Goal: Check status: Check status

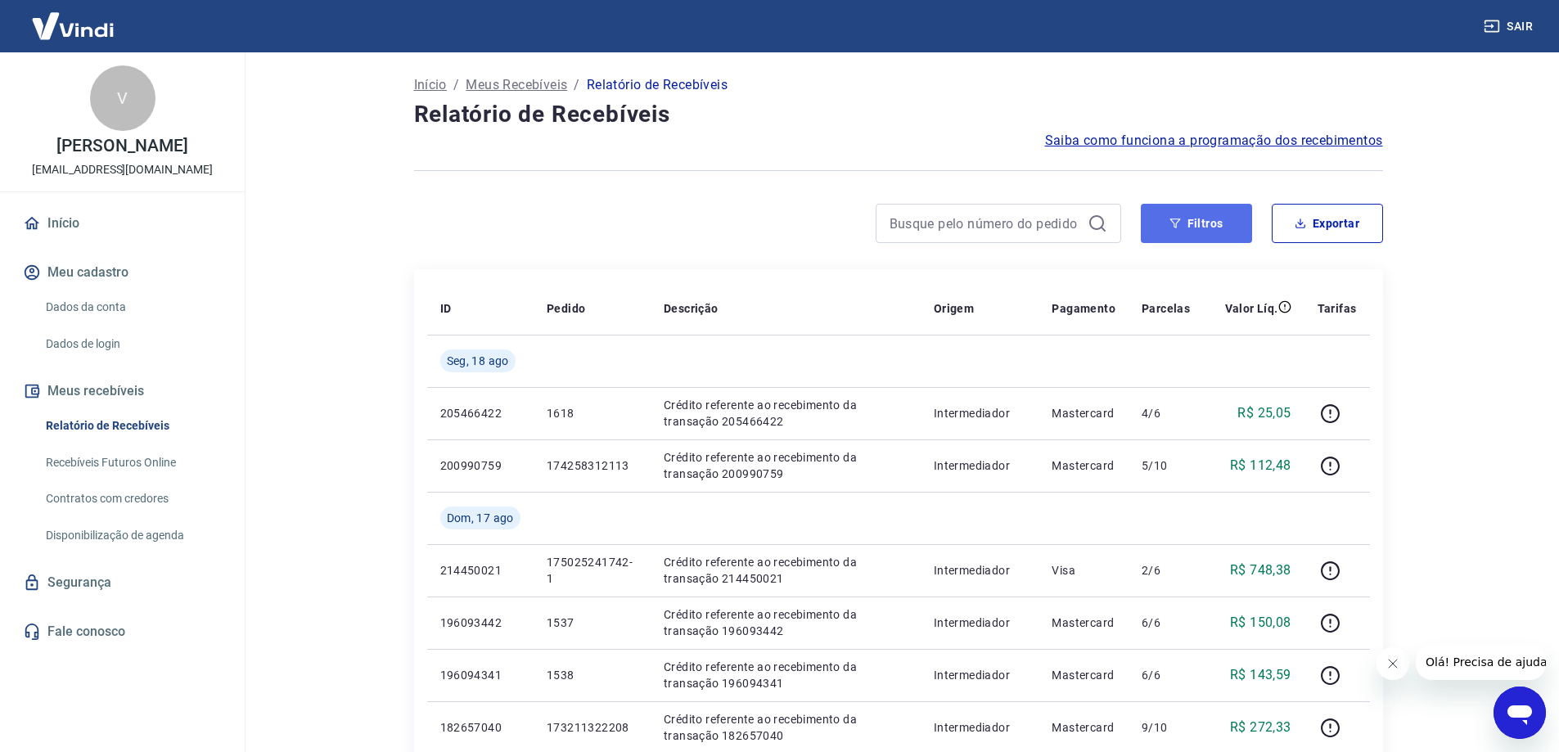
click at [1194, 224] on button "Filtros" at bounding box center [1196, 223] width 111 height 39
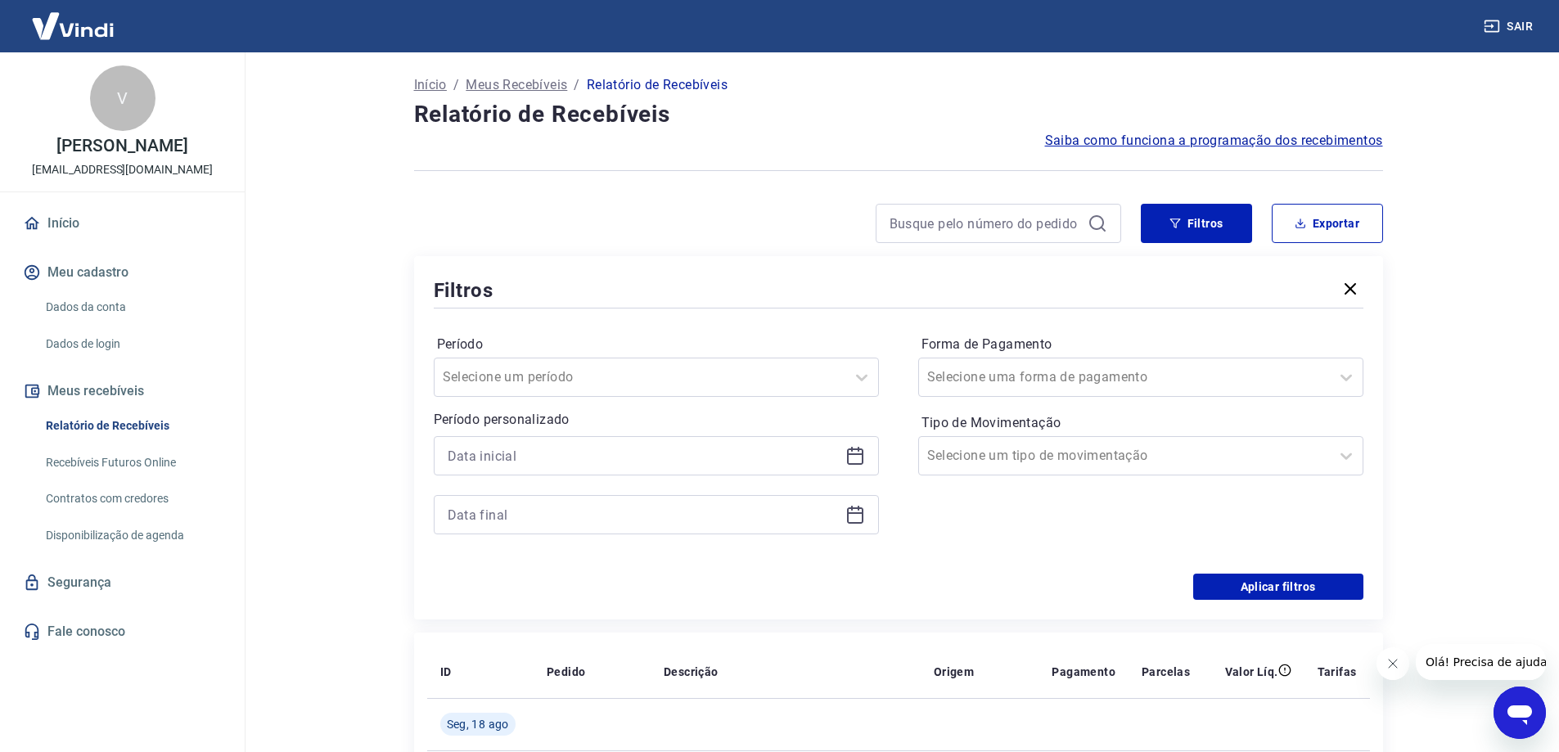
click at [851, 458] on icon at bounding box center [856, 456] width 20 height 20
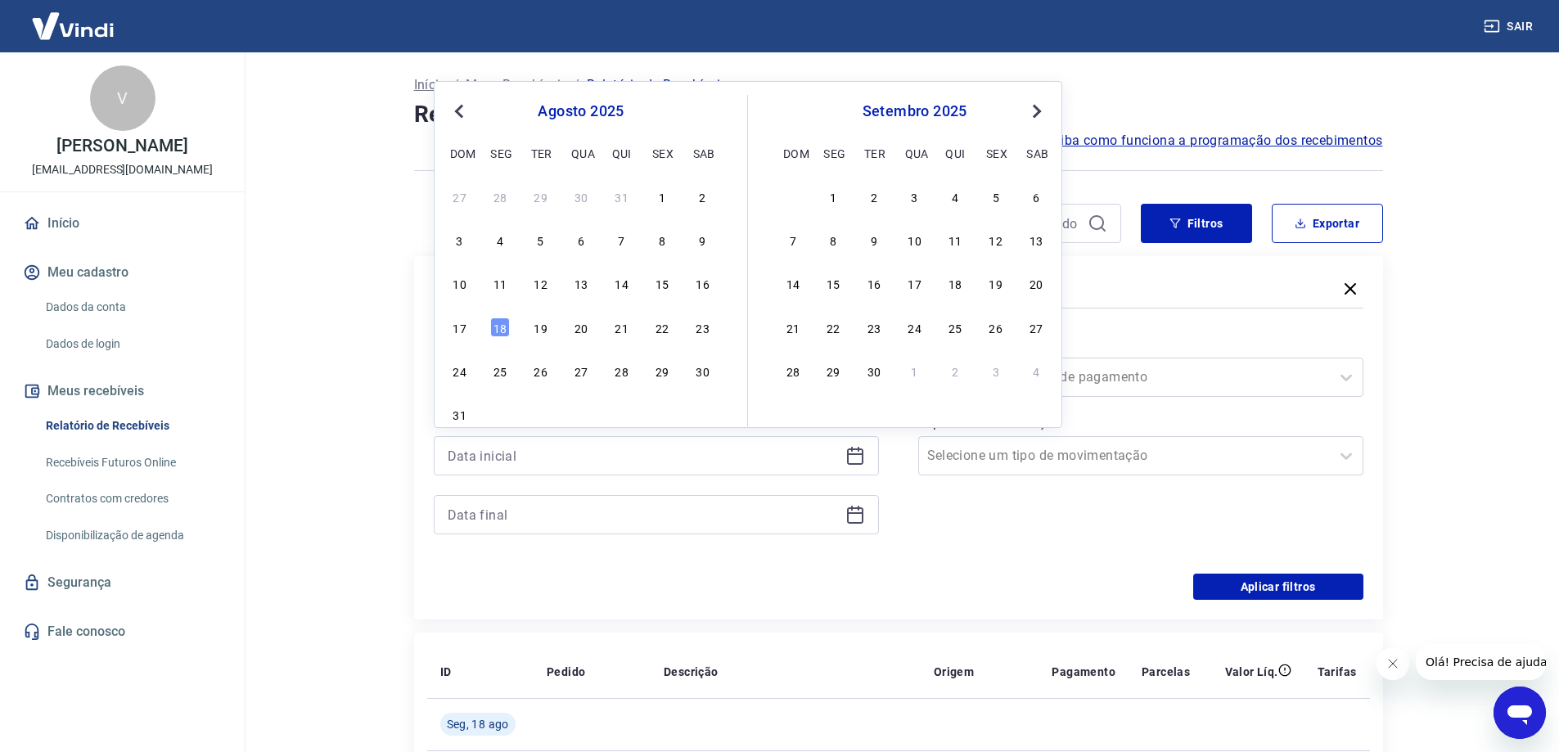
click at [451, 112] on button "Previous Month" at bounding box center [459, 112] width 20 height 20
click at [536, 369] on div "29" at bounding box center [541, 371] width 20 height 20
click at [623, 369] on div at bounding box center [640, 377] width 395 height 23
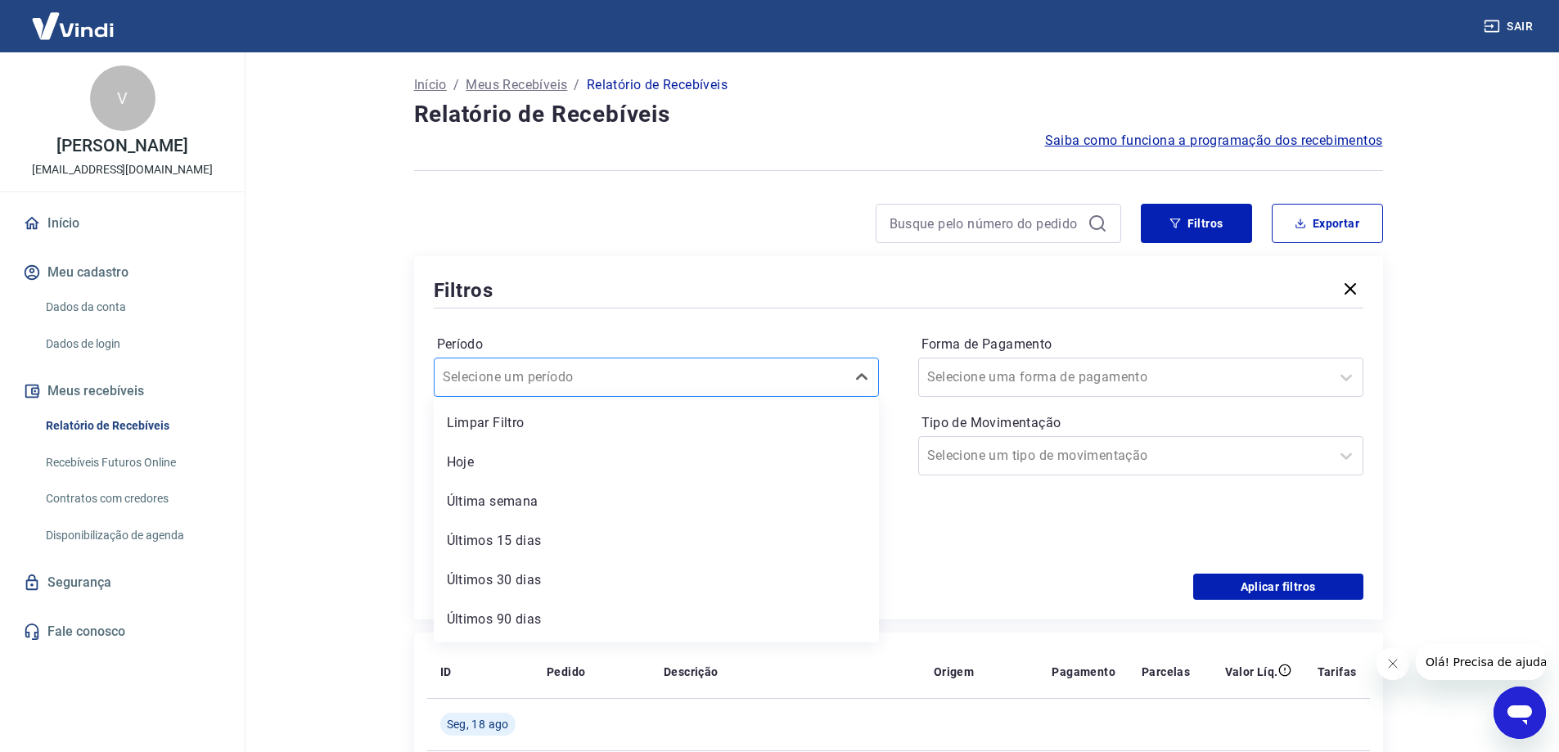
type input "29/07/2025"
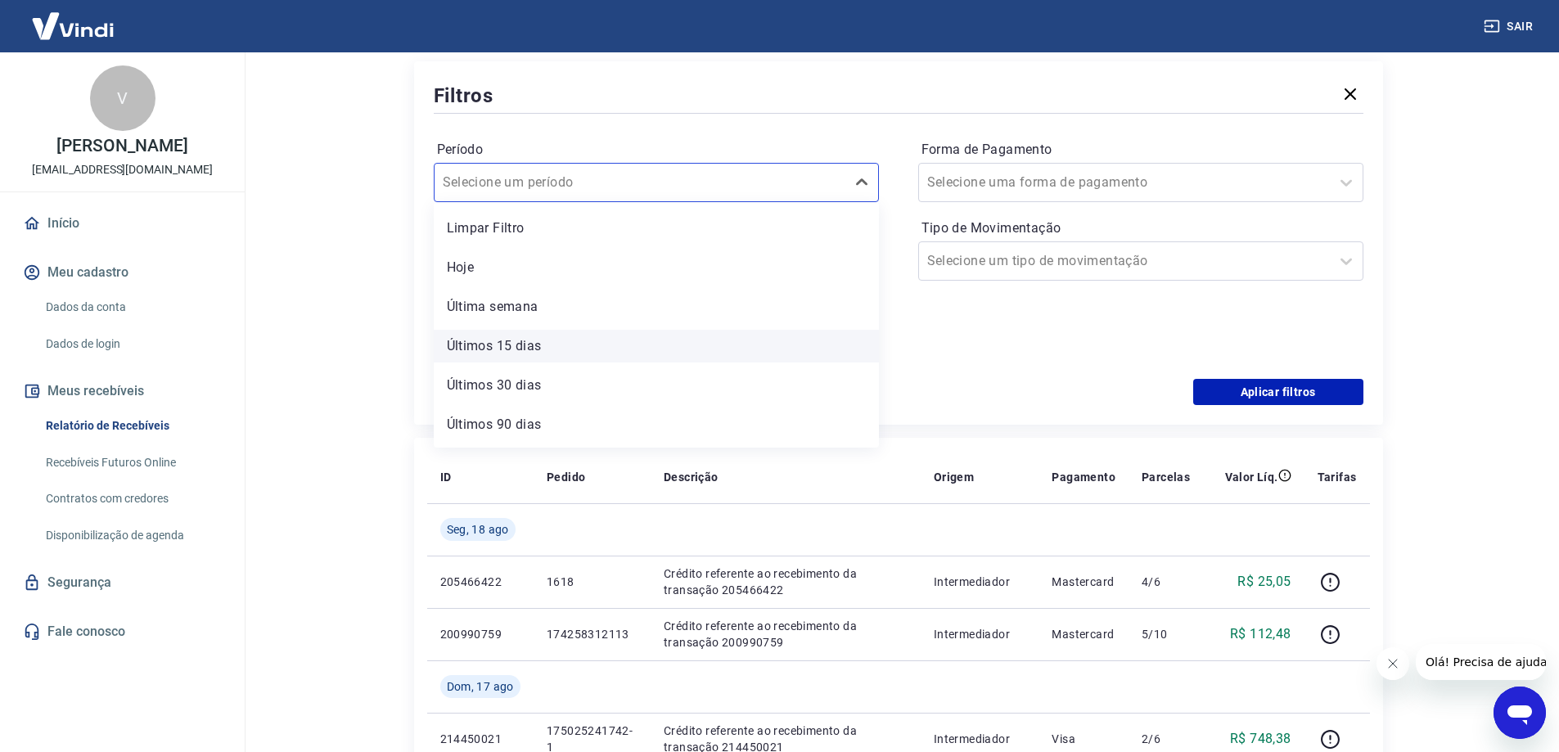
scroll to position [82, 0]
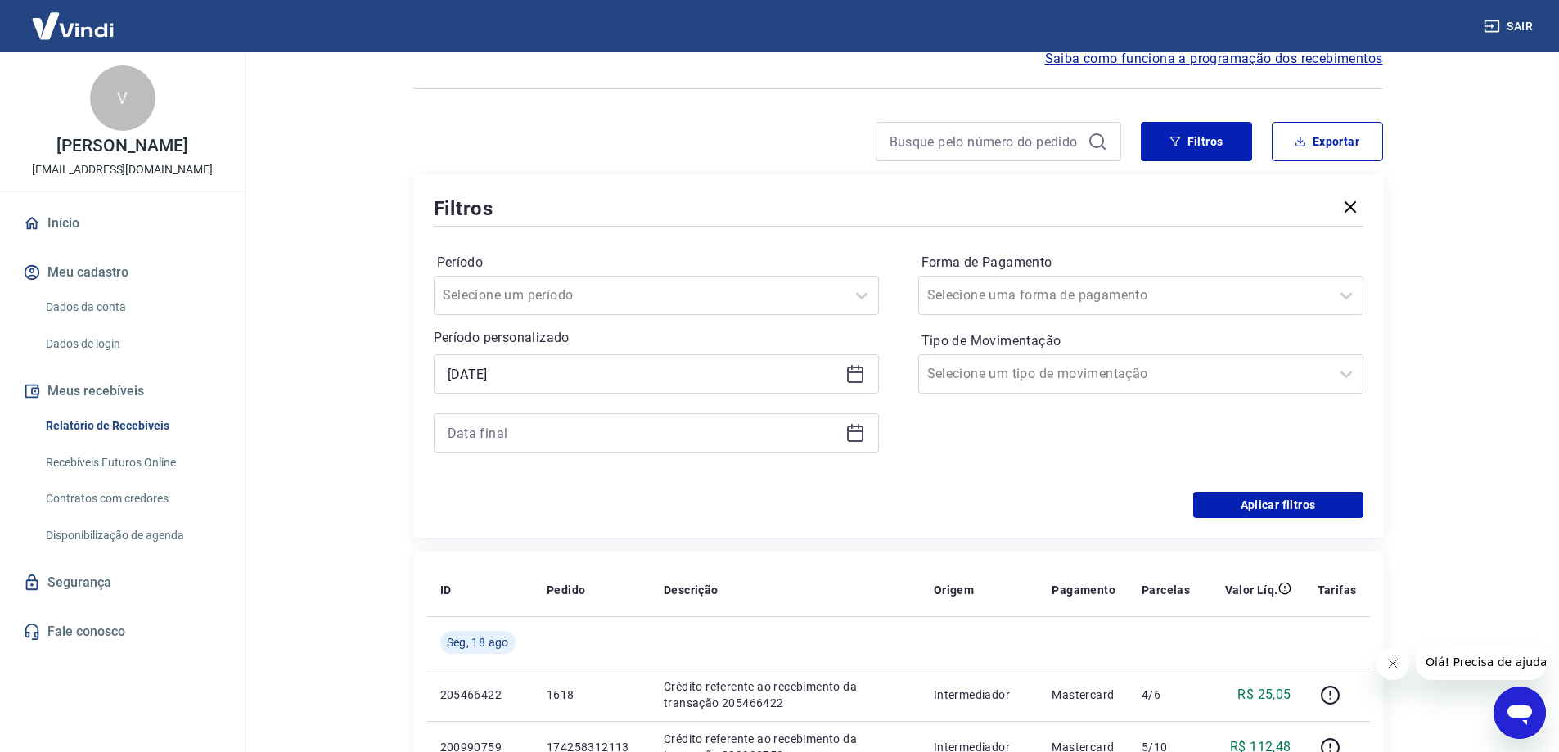
click at [621, 228] on div at bounding box center [899, 226] width 930 height 7
click at [860, 440] on icon at bounding box center [856, 433] width 20 height 20
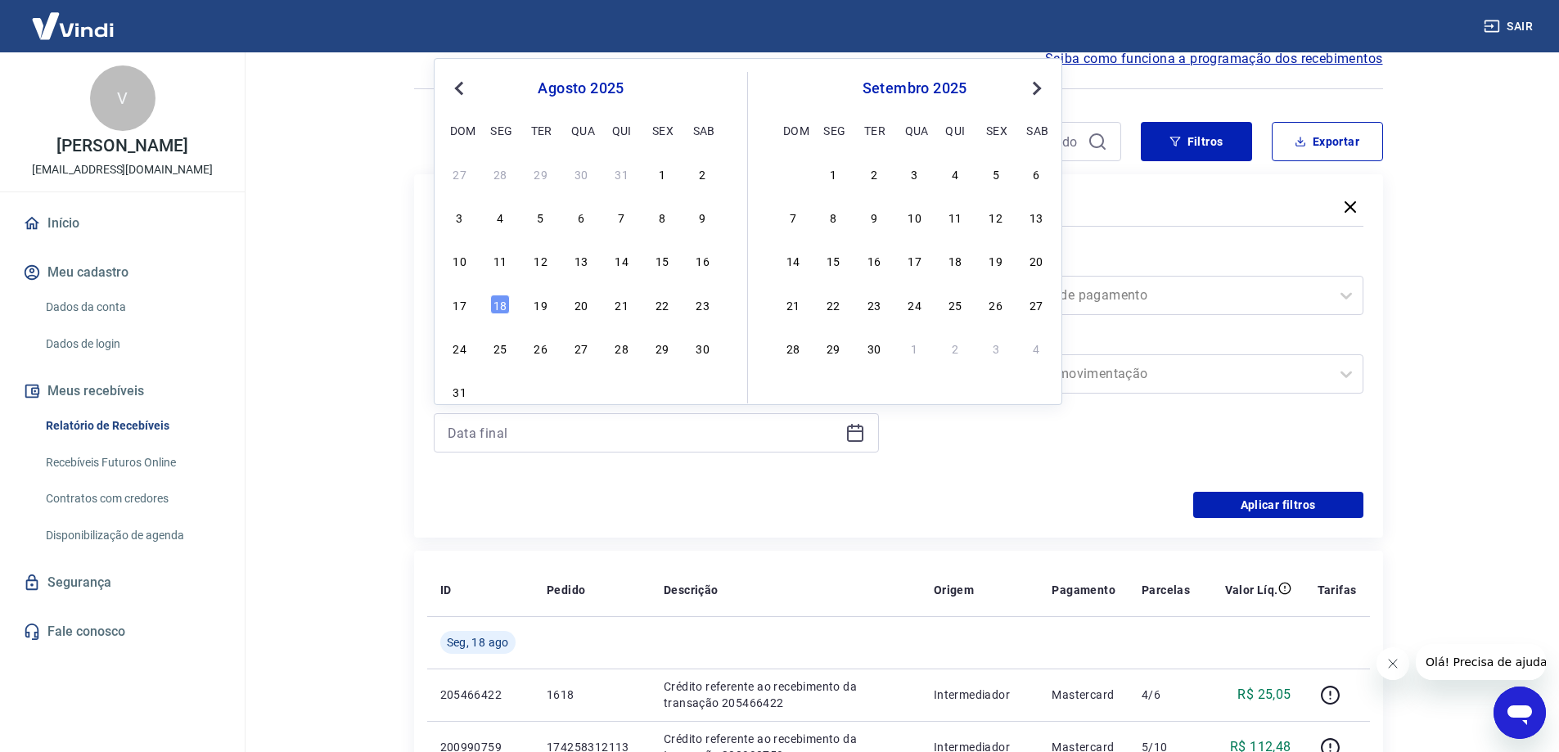
click at [461, 86] on span "Previous Month" at bounding box center [461, 88] width 0 height 19
click at [625, 349] on div "31" at bounding box center [622, 348] width 20 height 20
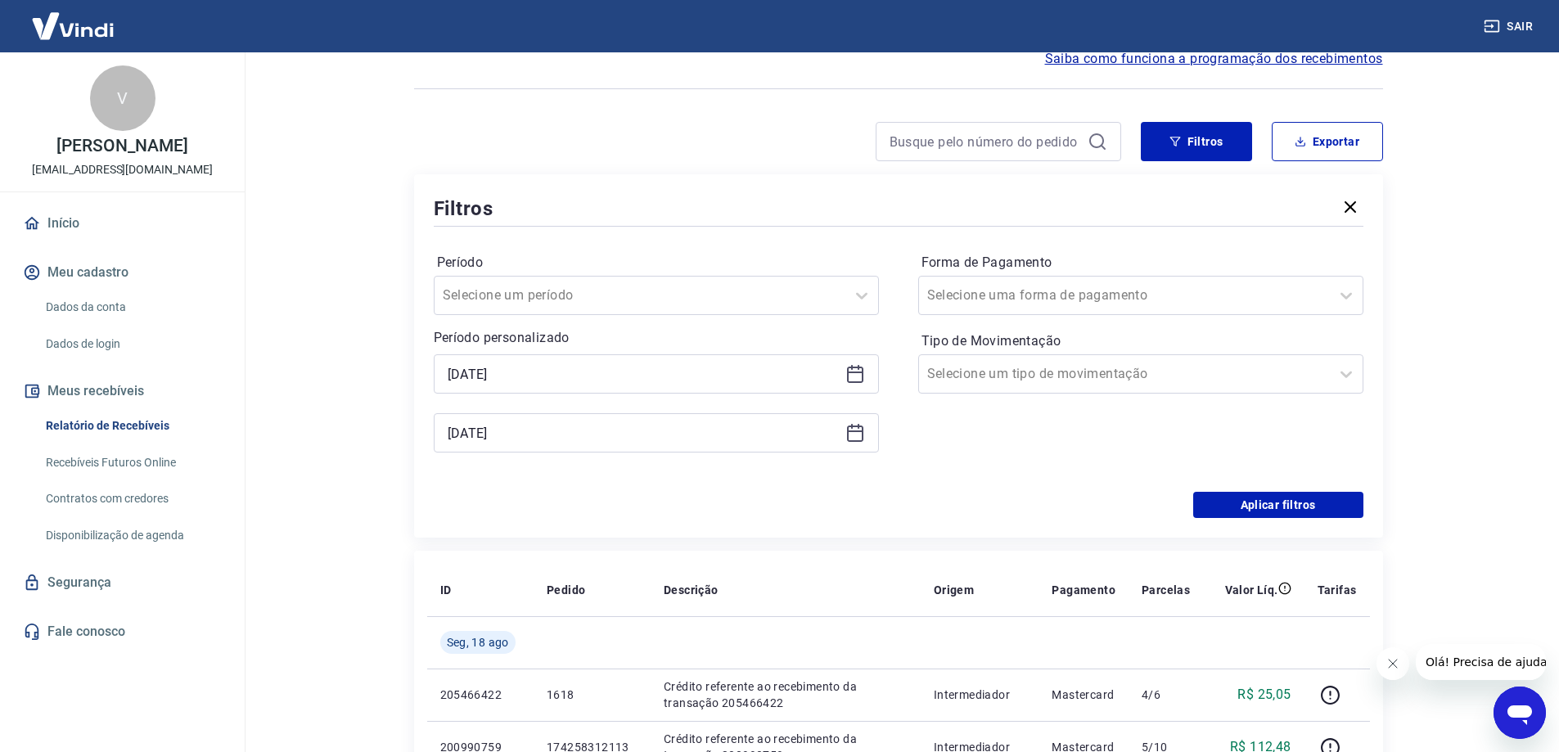
type input "31/07/2025"
click at [1262, 324] on div "Forma de Pagamento Selecione uma forma de pagamento Tipo de Movimentação Seleci…" at bounding box center [1140, 361] width 445 height 223
click at [1249, 284] on div at bounding box center [1124, 295] width 395 height 23
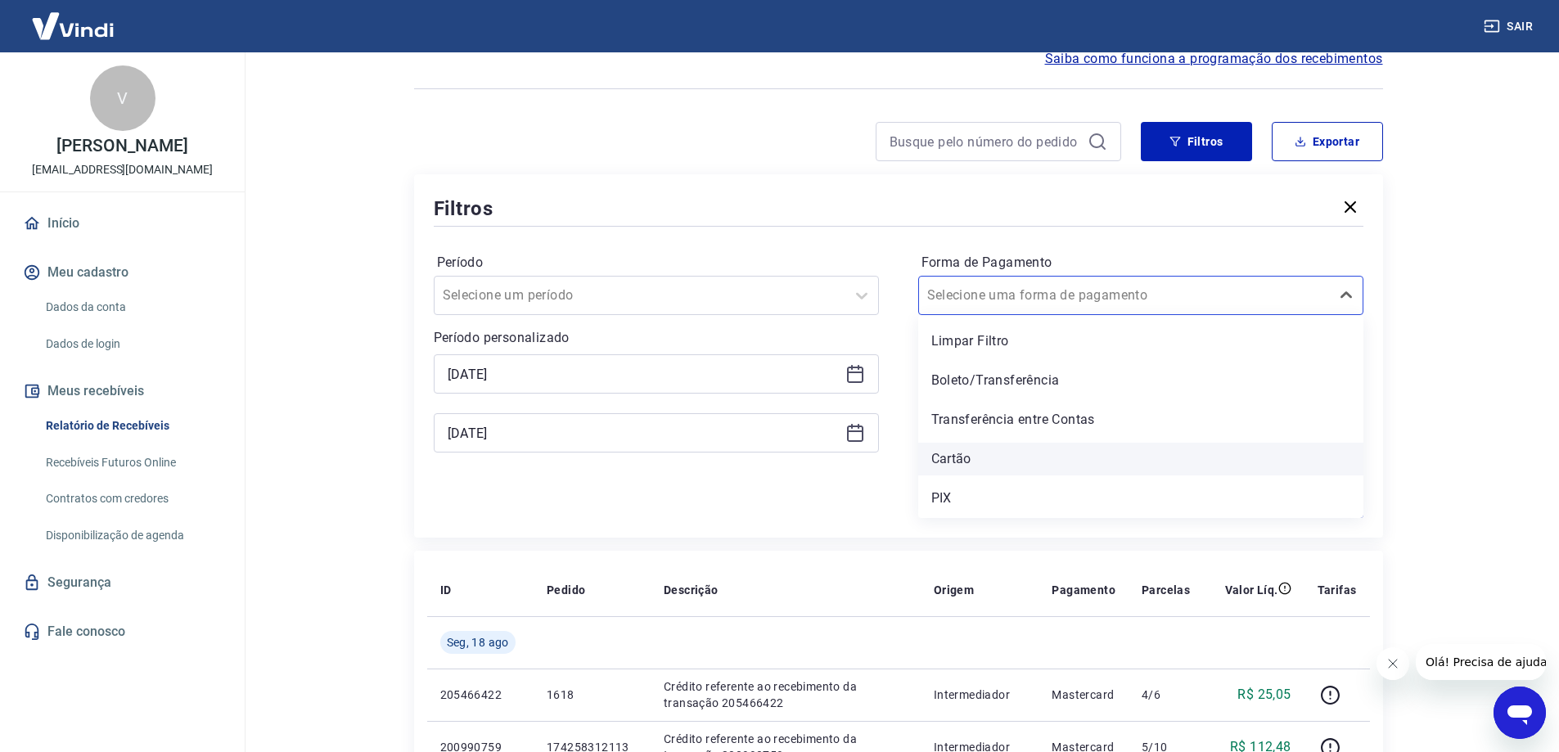
click at [1029, 448] on div "Cartão" at bounding box center [1140, 459] width 445 height 33
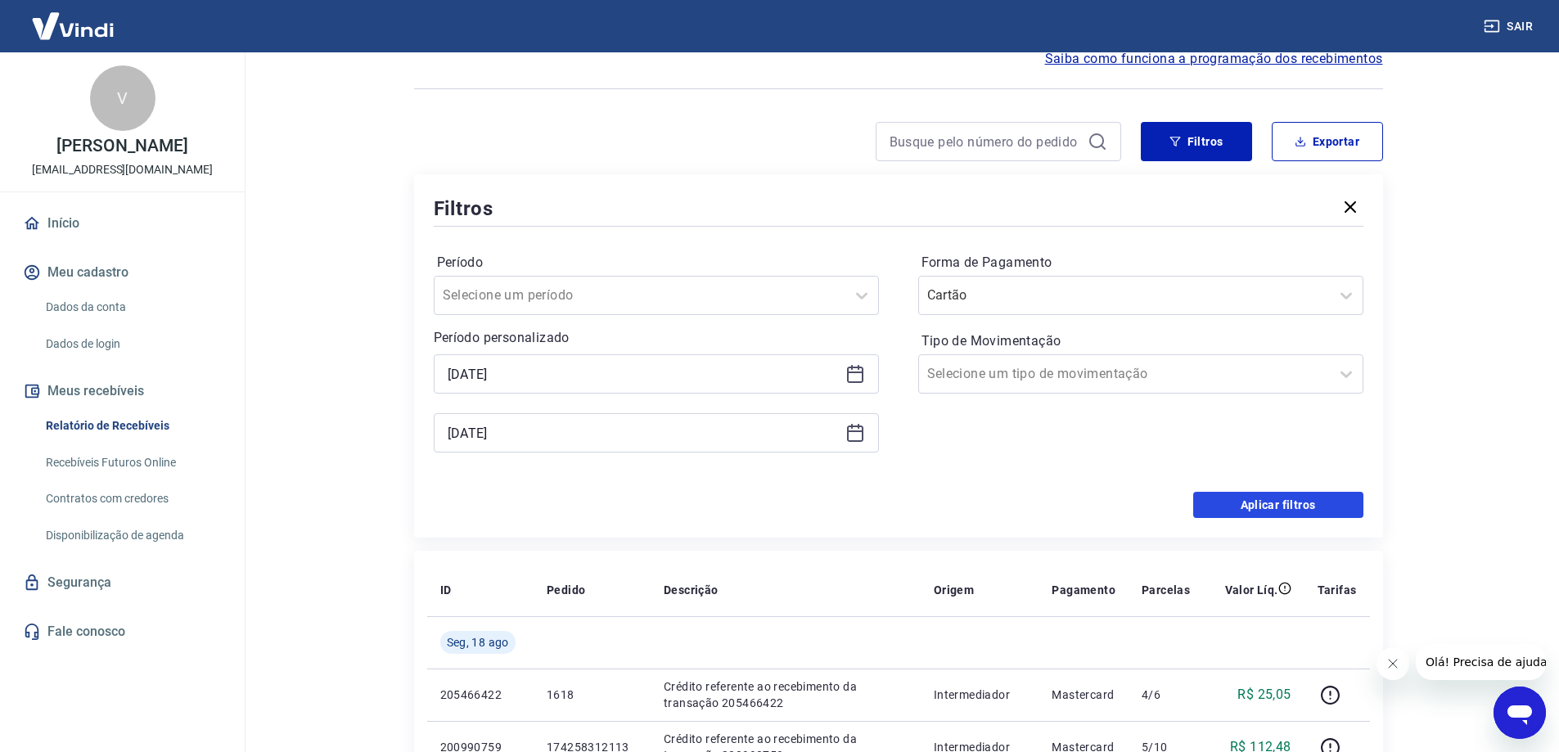
click at [1225, 501] on button "Aplicar filtros" at bounding box center [1279, 505] width 170 height 26
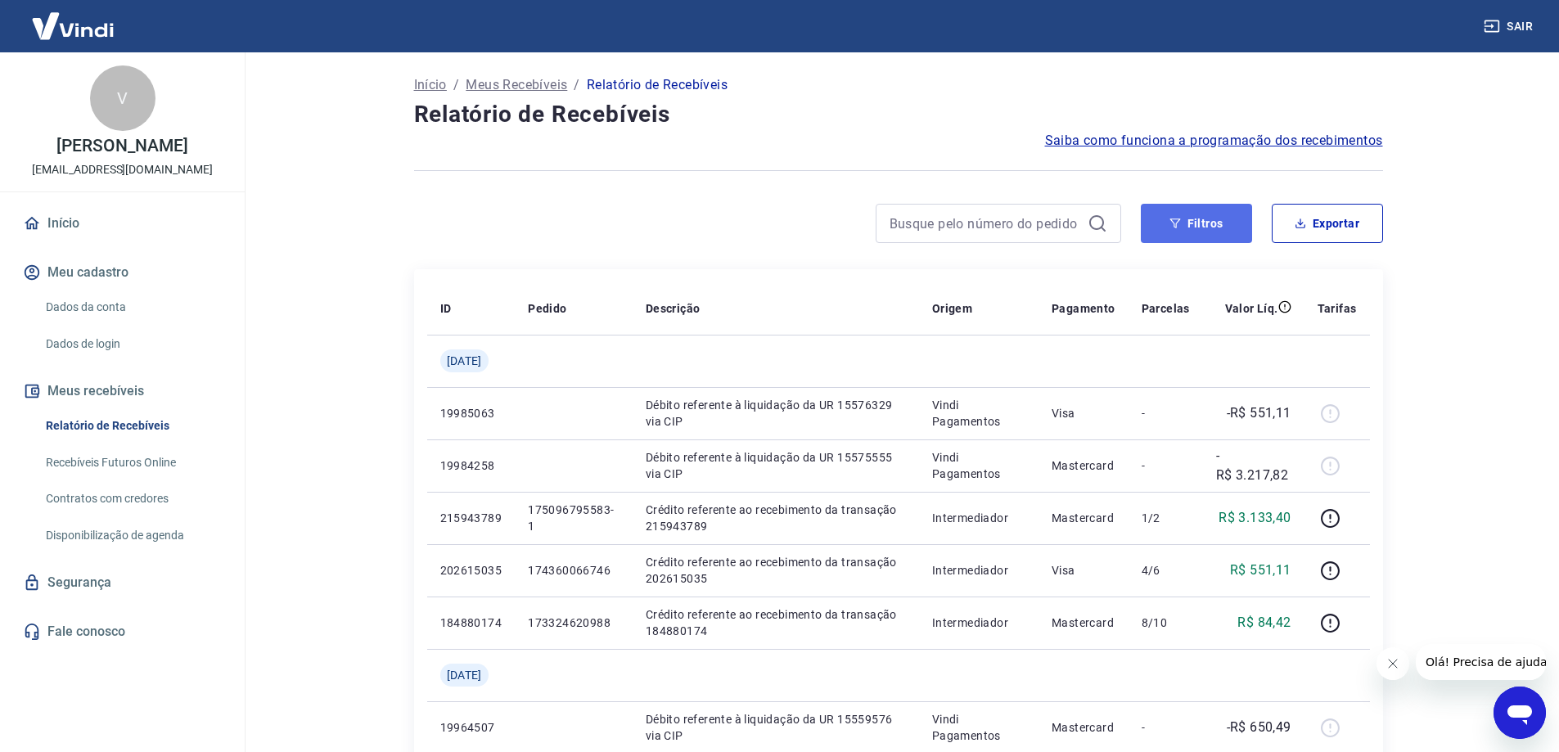
click at [1213, 213] on button "Filtros" at bounding box center [1196, 223] width 111 height 39
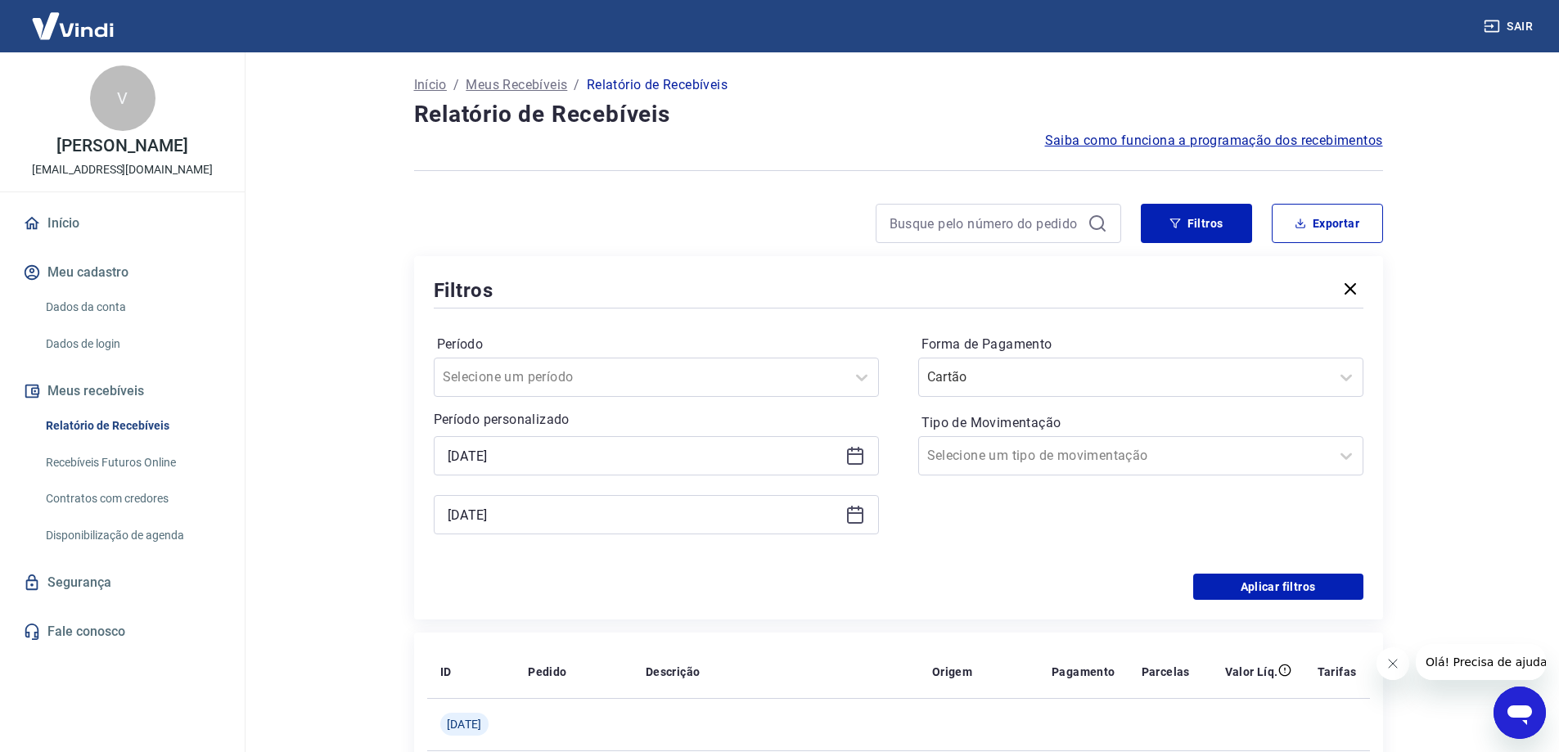
click at [857, 455] on icon at bounding box center [855, 455] width 16 height 2
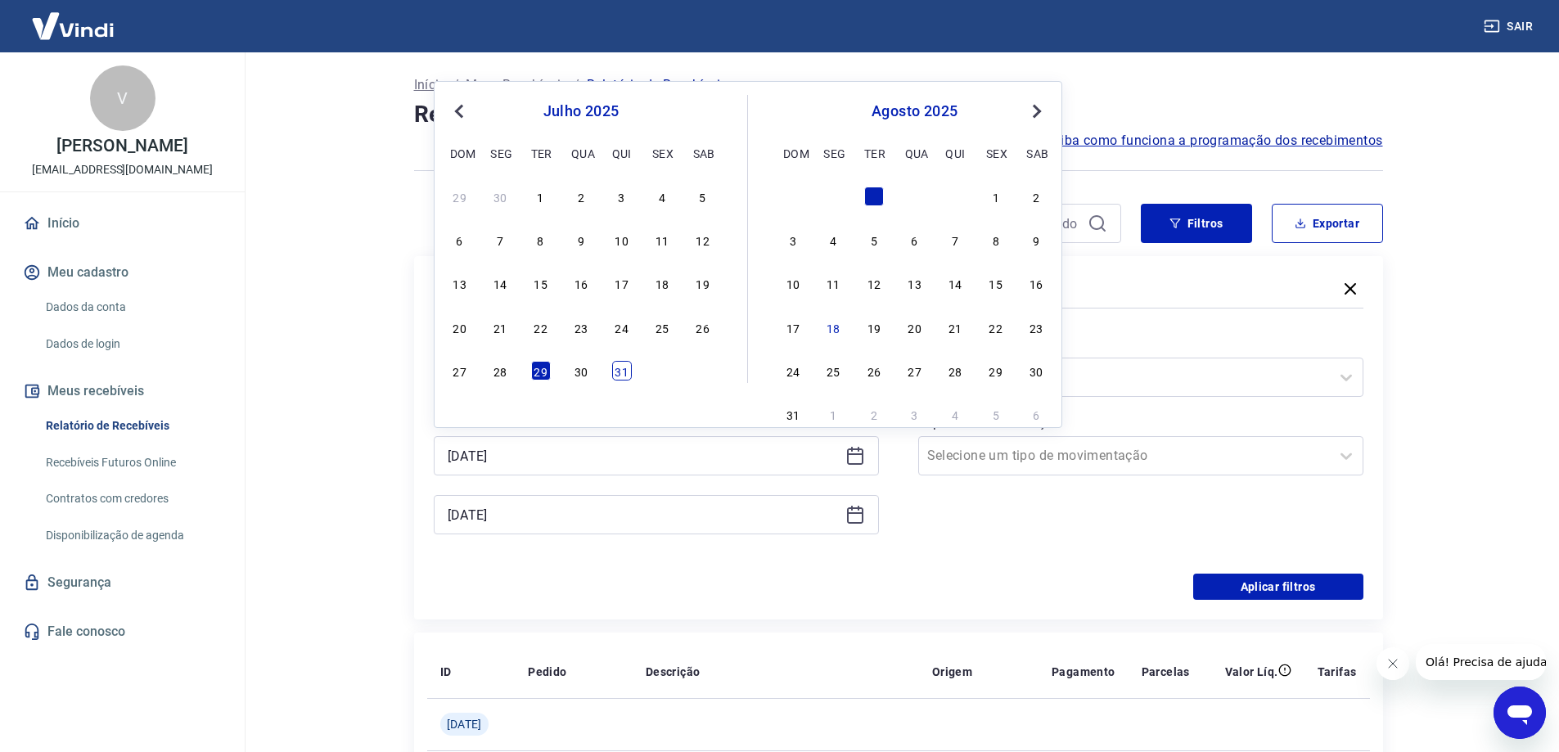
click at [619, 365] on div "31" at bounding box center [622, 371] width 20 height 20
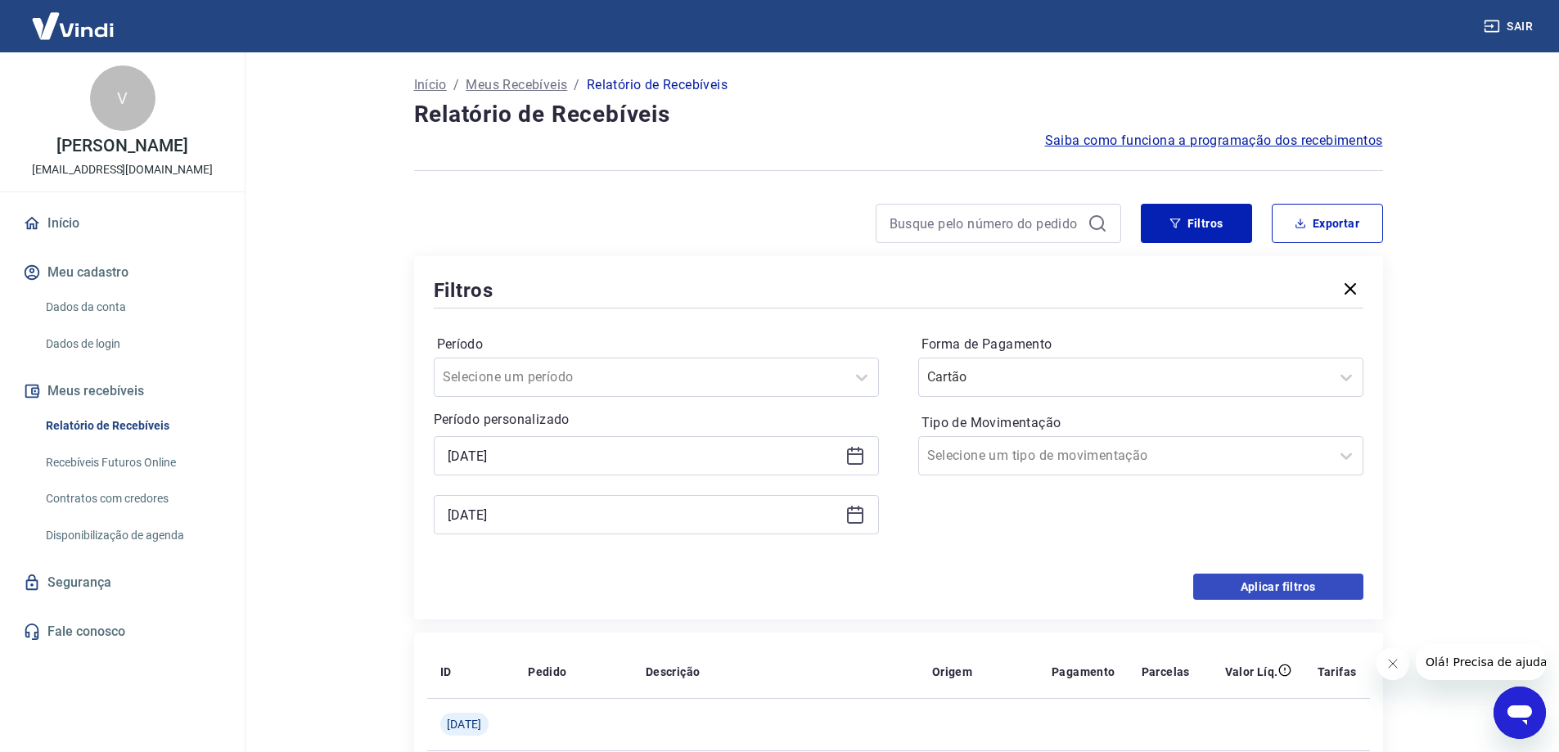
type input "31/07/2025"
click at [1316, 588] on button "Aplicar filtros" at bounding box center [1279, 587] width 170 height 26
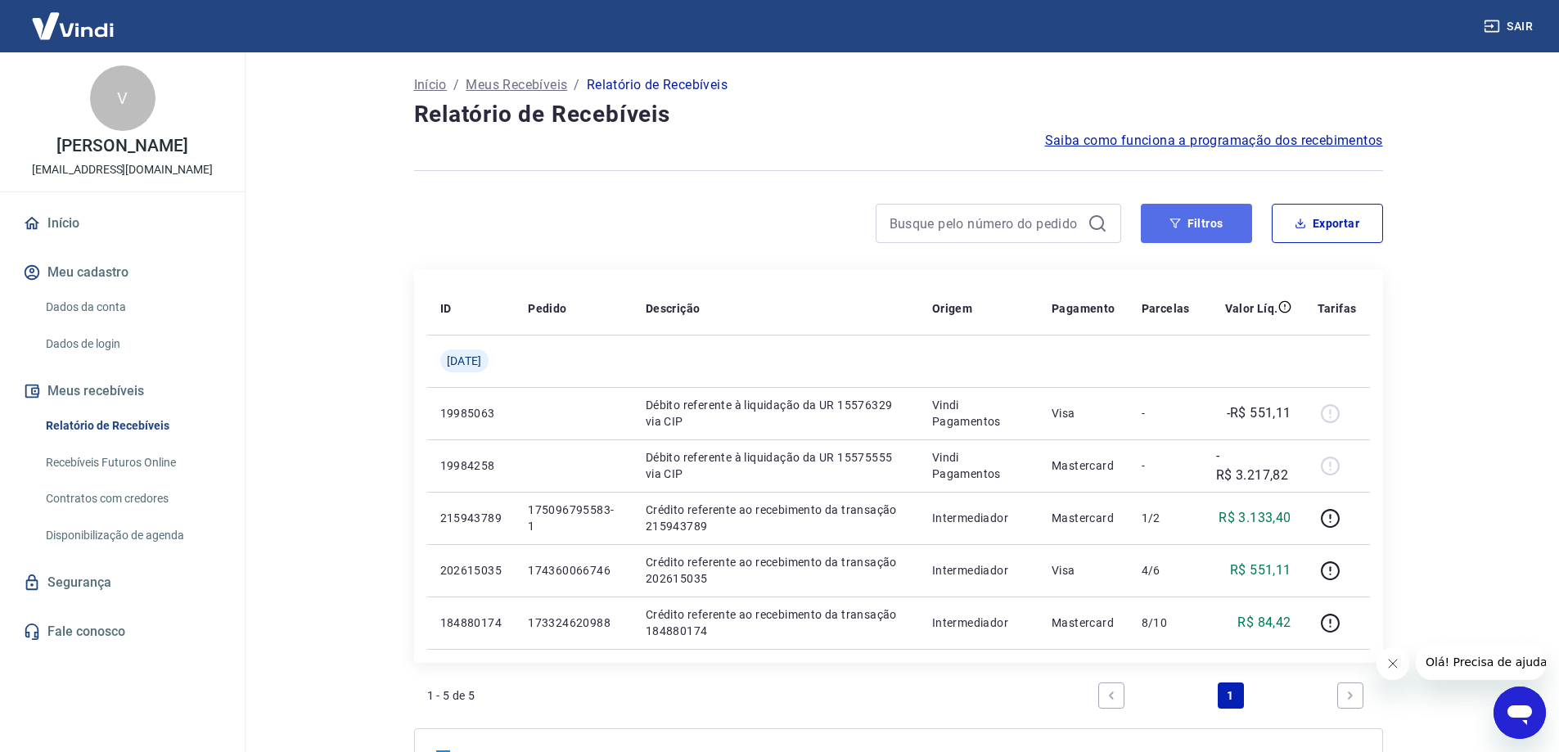
click at [1221, 220] on button "Filtros" at bounding box center [1196, 223] width 111 height 39
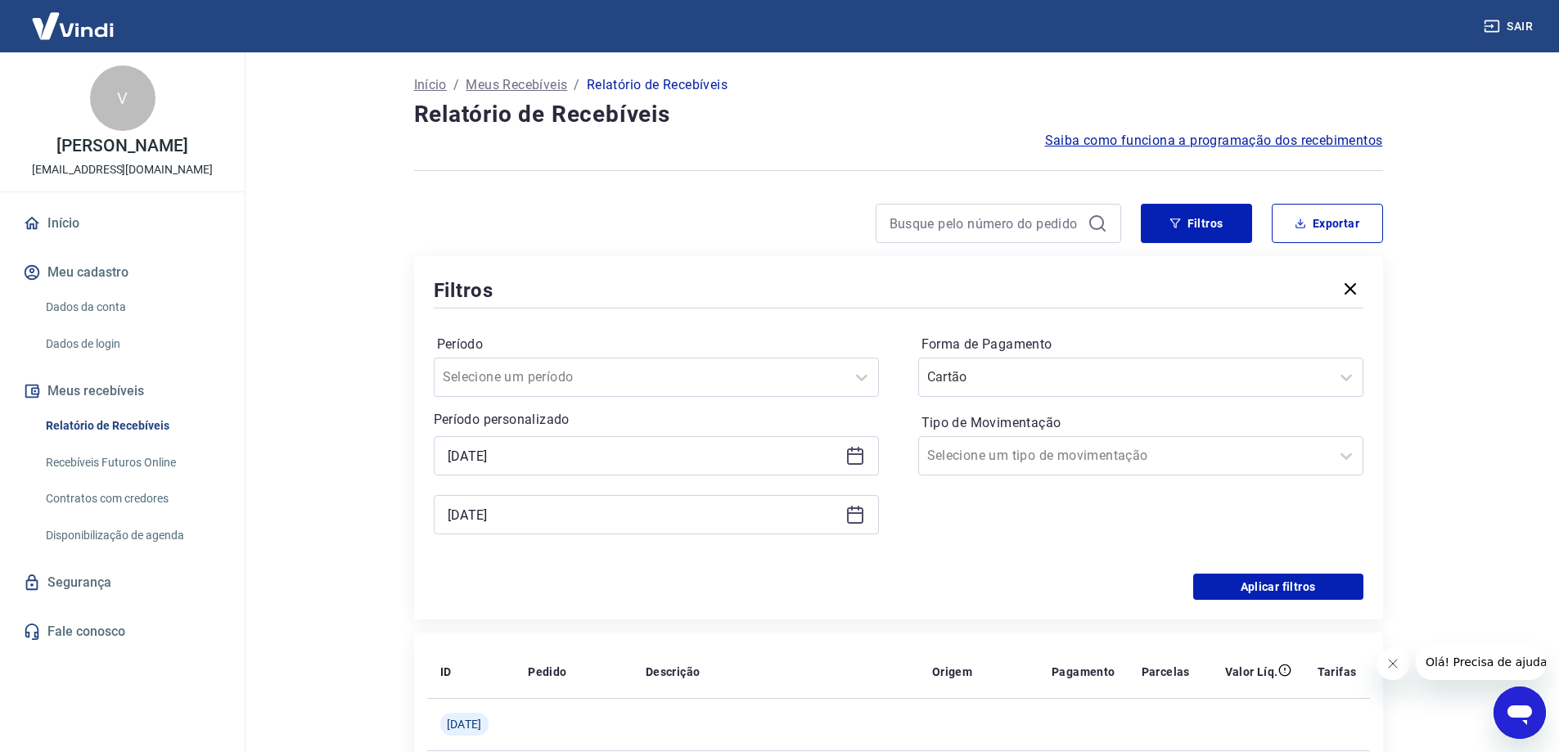
click at [859, 459] on icon at bounding box center [856, 456] width 20 height 20
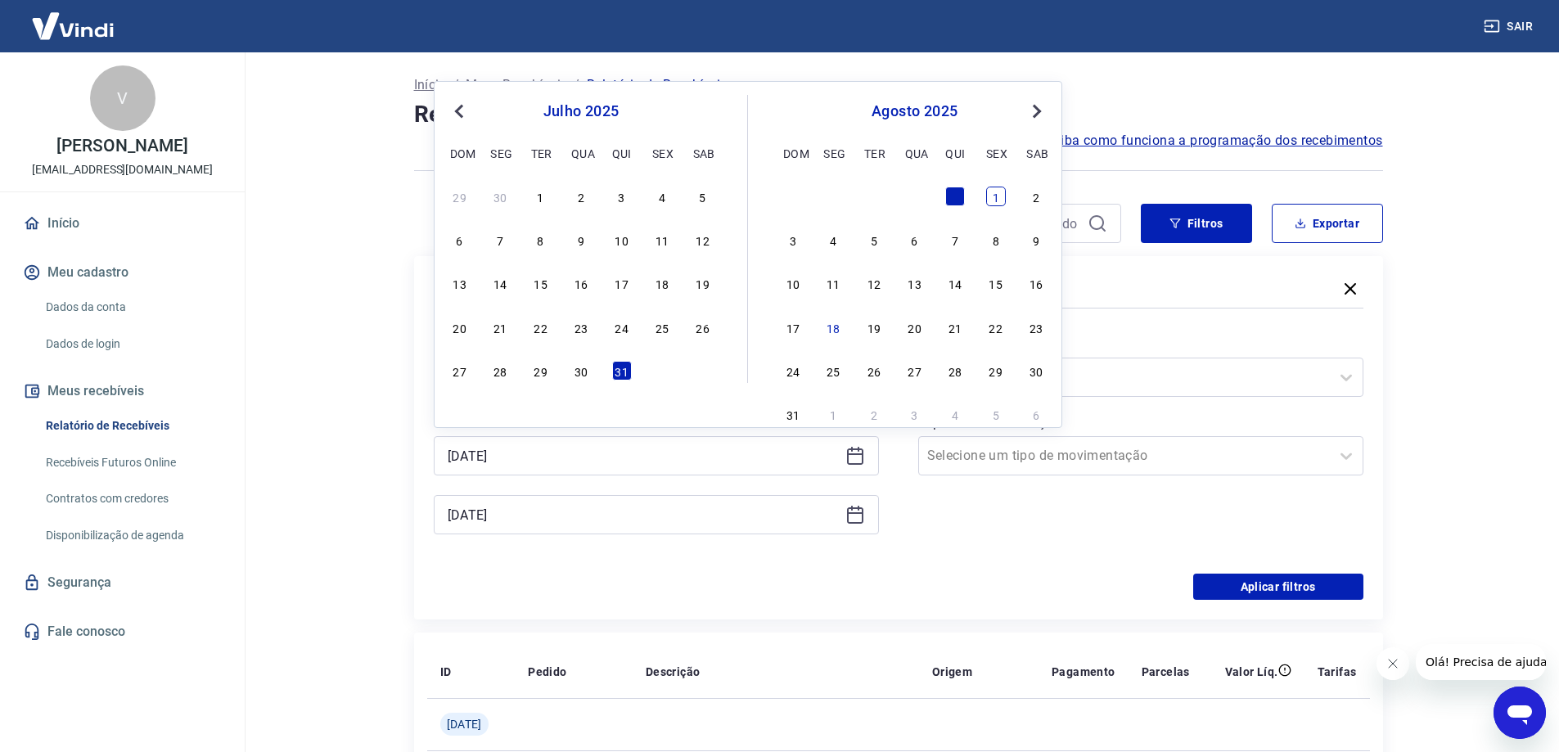
click at [989, 202] on div "1" at bounding box center [996, 197] width 20 height 20
type input "01/08/2025"
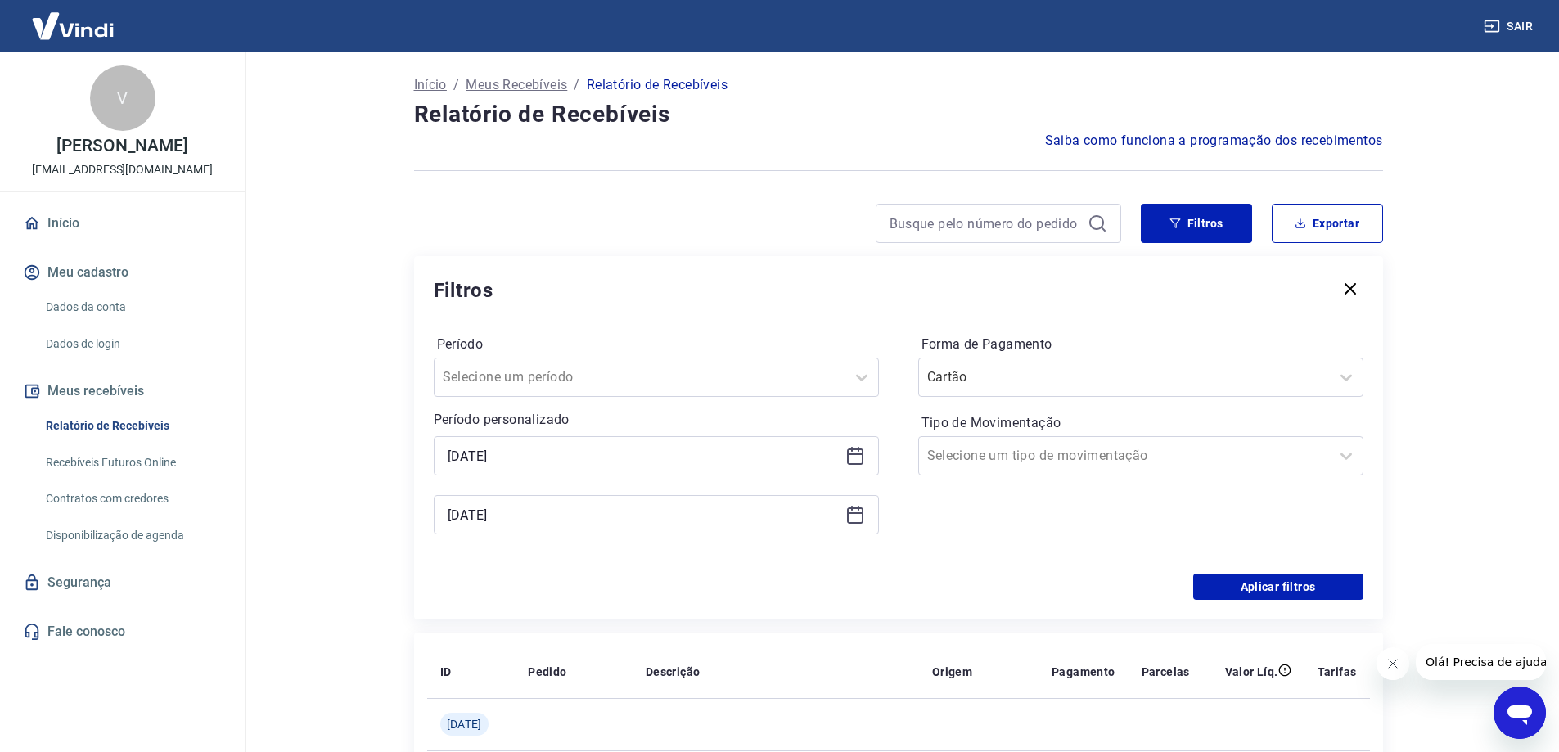
click at [989, 202] on div "Início / Meus Recebíveis / Relatório de Recebíveis Relatório de Recebíveis Saib…" at bounding box center [899, 631] width 1009 height 1159
click at [851, 518] on icon at bounding box center [856, 515] width 20 height 20
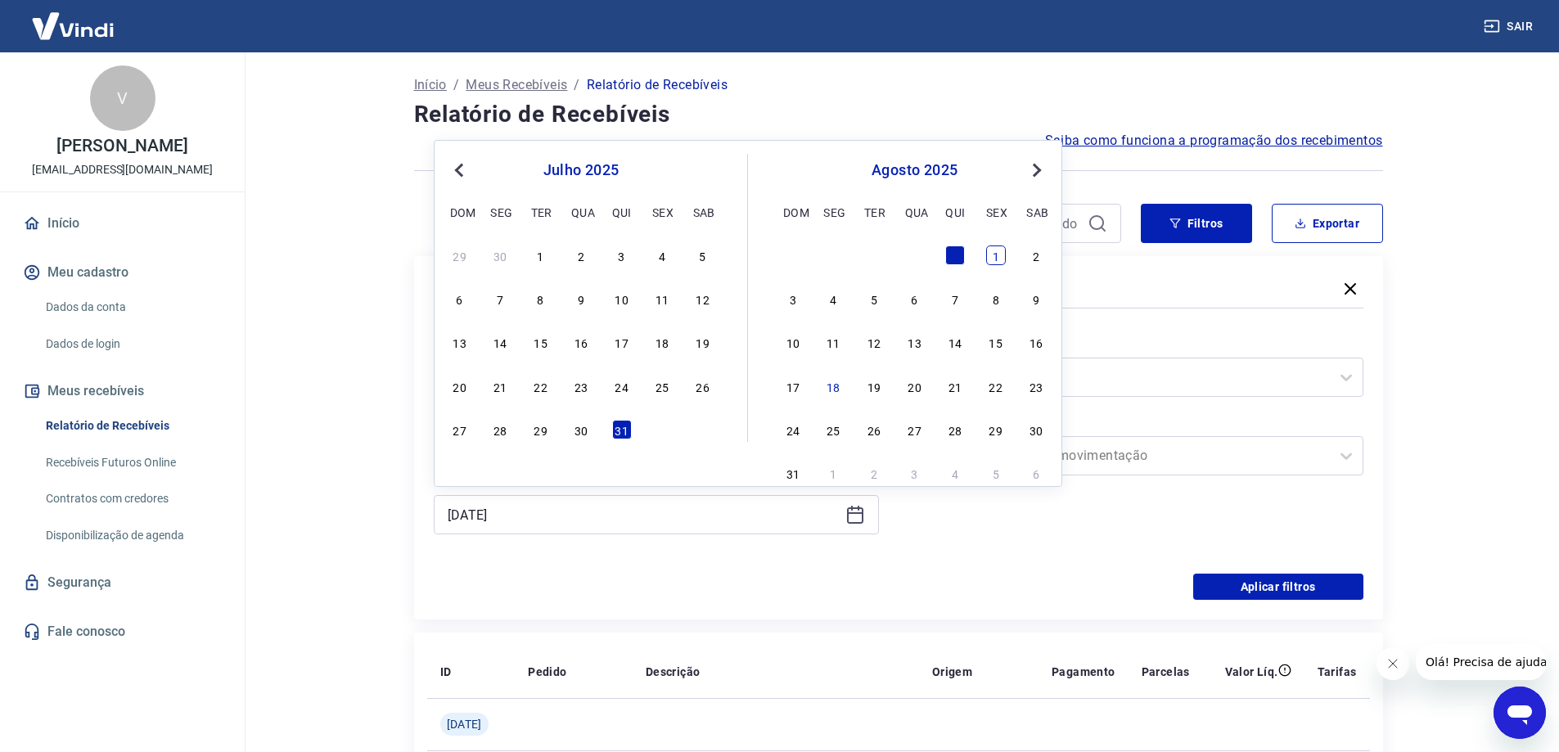
click at [995, 258] on div "1" at bounding box center [996, 256] width 20 height 20
type input "01/08/2025"
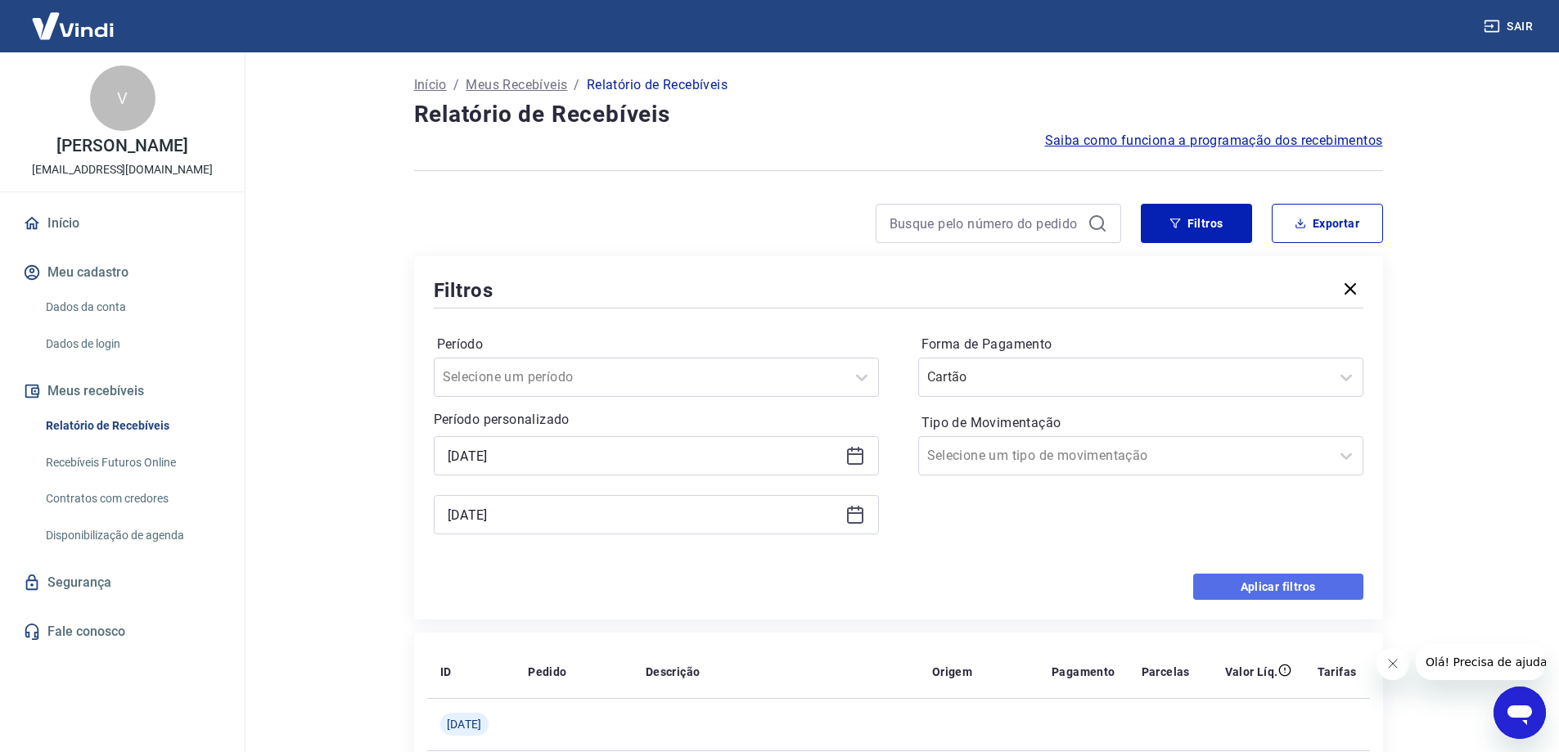
click at [1248, 592] on button "Aplicar filtros" at bounding box center [1279, 587] width 170 height 26
